Goal: Task Accomplishment & Management: Manage account settings

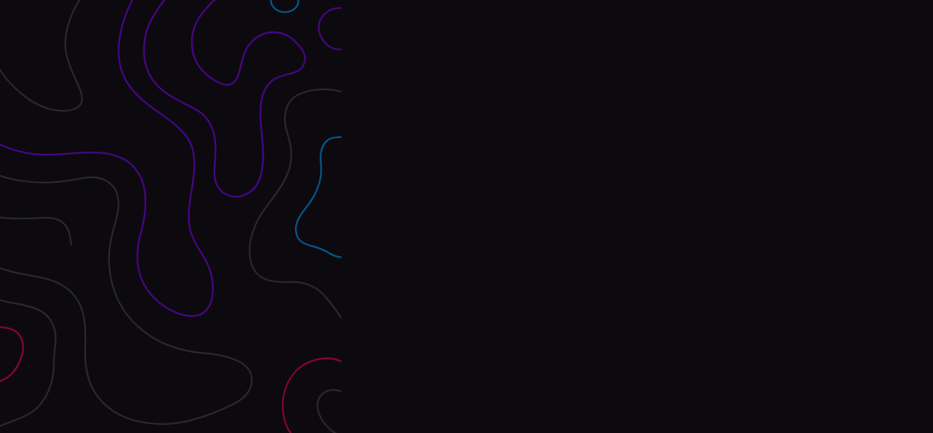
click at [467, 217] on div "Interpres Baseline & prioritize your security posture Email Login Visit Website" at bounding box center [638, 216] width 592 height 433
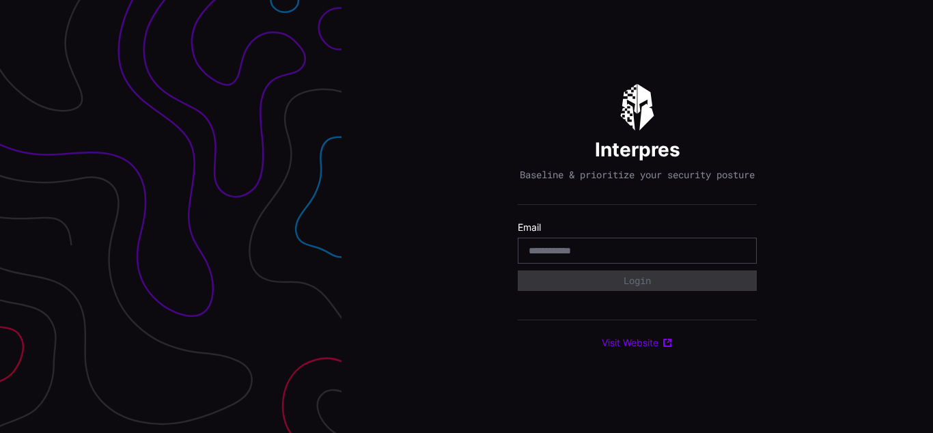
click at [467, 217] on div "Interpres Baseline & prioritize your security posture Email Login Visit Website" at bounding box center [638, 216] width 592 height 433
